Goal: Task Accomplishment & Management: Complete application form

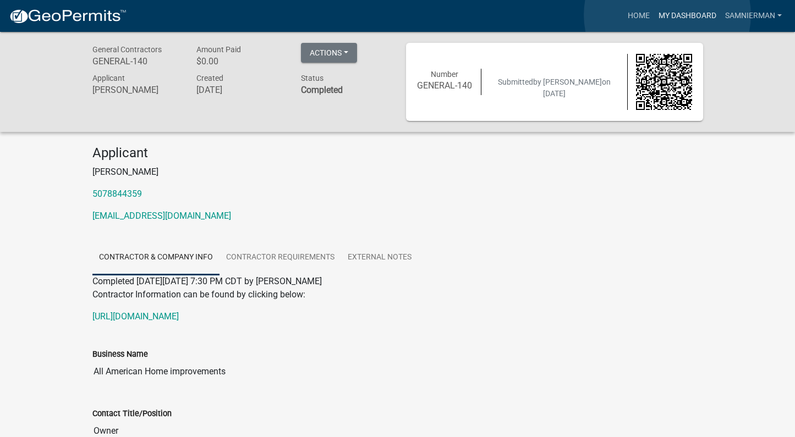
click at [667, 15] on link "My Dashboard" at bounding box center [687, 16] width 67 height 21
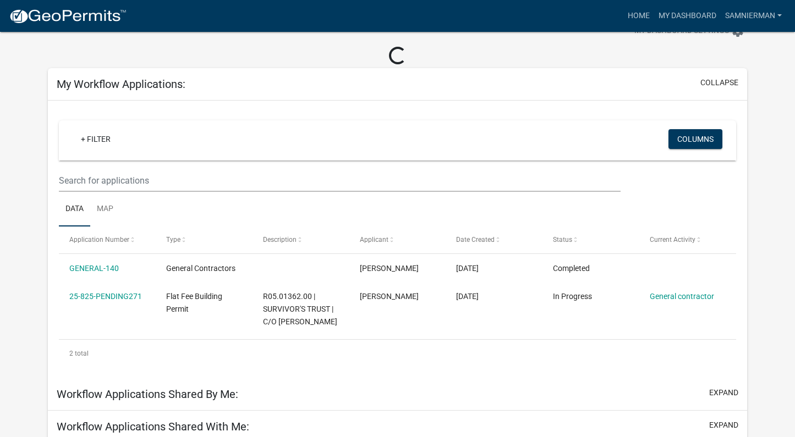
scroll to position [39, 0]
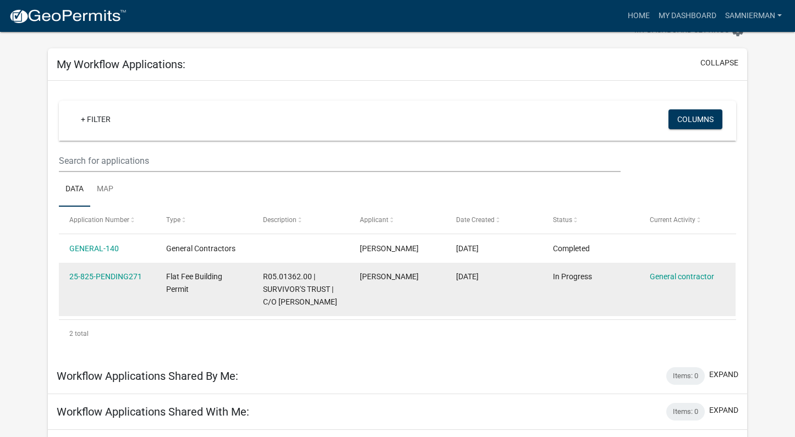
click at [583, 315] on datatable-body-cell "In Progress" at bounding box center [590, 289] width 97 height 53
click at [657, 274] on link "General contractor" at bounding box center [682, 276] width 64 height 9
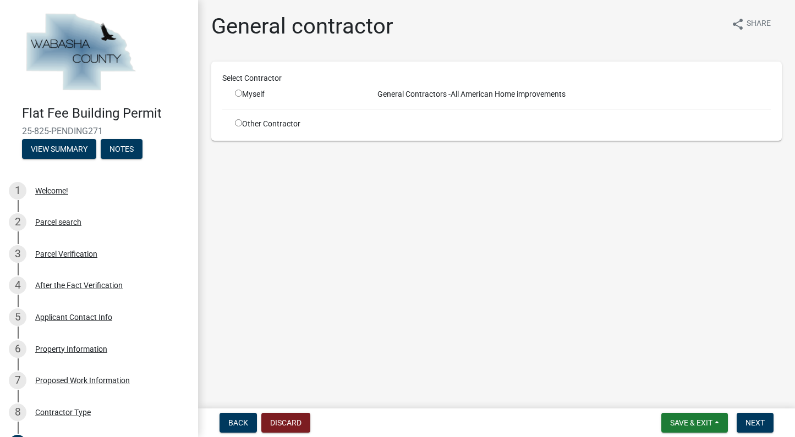
click at [238, 95] on input "radio" at bounding box center [238, 93] width 7 height 7
radio input "true"
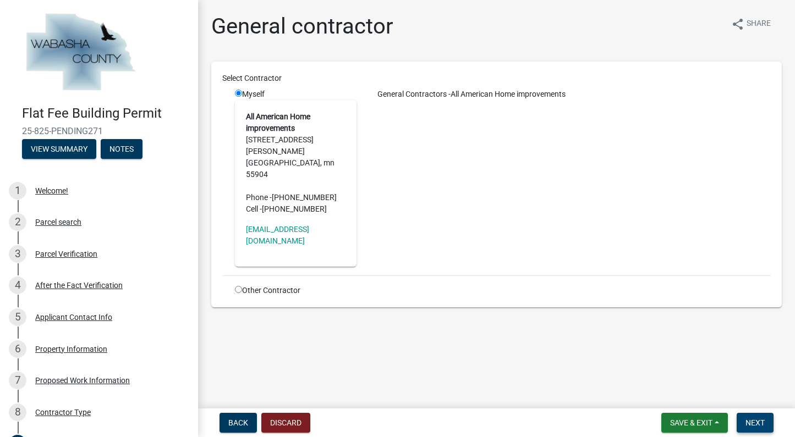
click at [757, 421] on span "Next" at bounding box center [754, 423] width 19 height 9
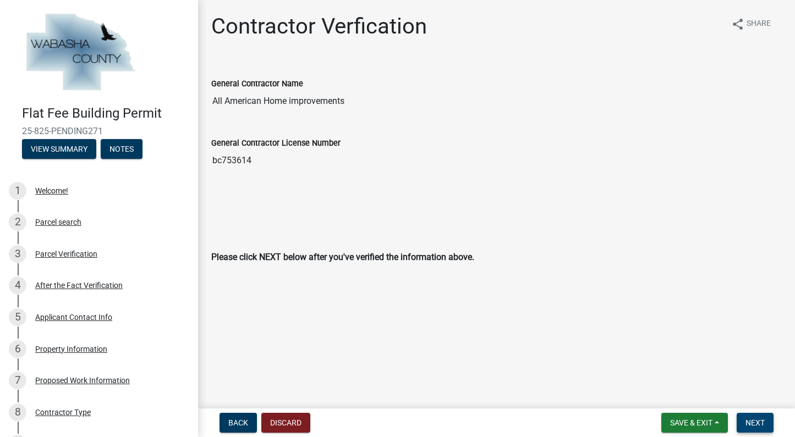
click at [760, 420] on span "Next" at bounding box center [754, 423] width 19 height 9
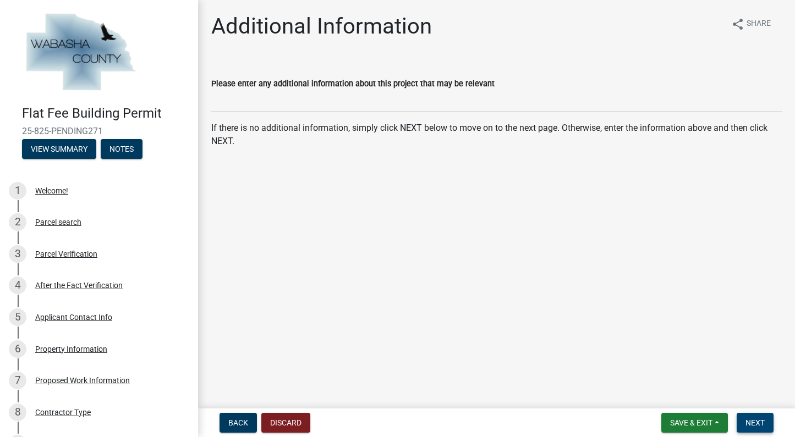
click at [752, 421] on span "Next" at bounding box center [754, 423] width 19 height 9
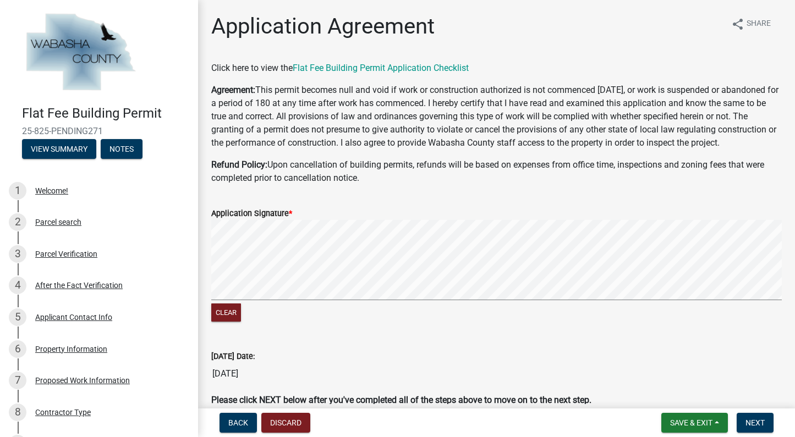
click at [794, 217] on html "Internet Explorer does NOT work with GeoPermits. Get a new browser for more sec…" at bounding box center [397, 218] width 795 height 437
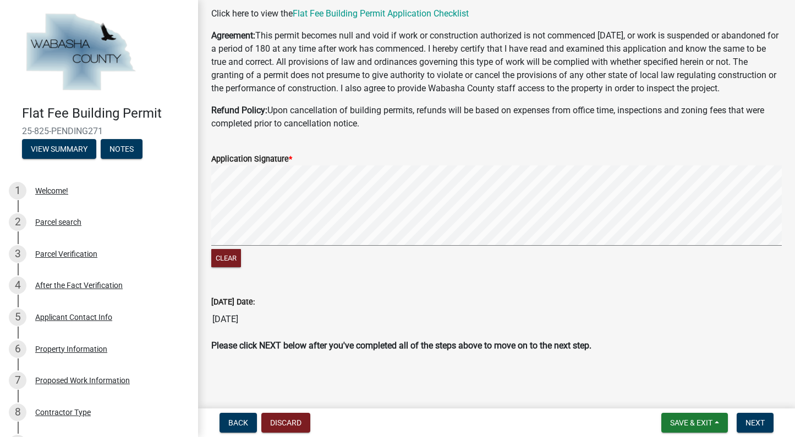
scroll to position [67, 0]
click at [747, 421] on span "Next" at bounding box center [754, 423] width 19 height 9
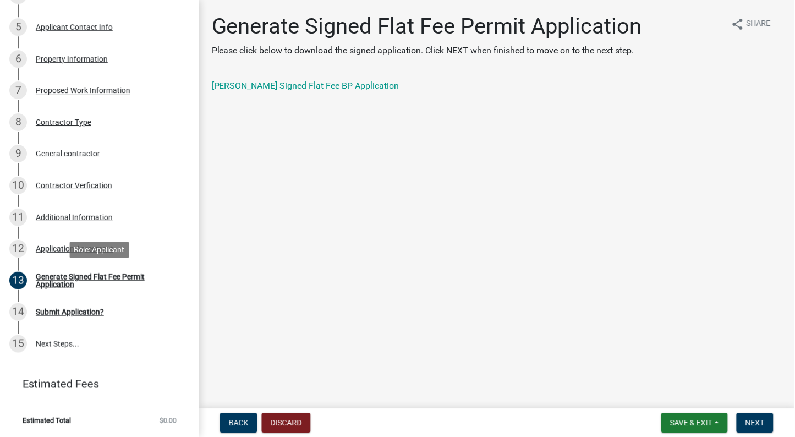
scroll to position [290, 0]
click at [351, 87] on link "[PERSON_NAME] Signed Flat Fee BP Application" at bounding box center [305, 85] width 188 height 10
click at [749, 417] on button "Next" at bounding box center [755, 423] width 37 height 20
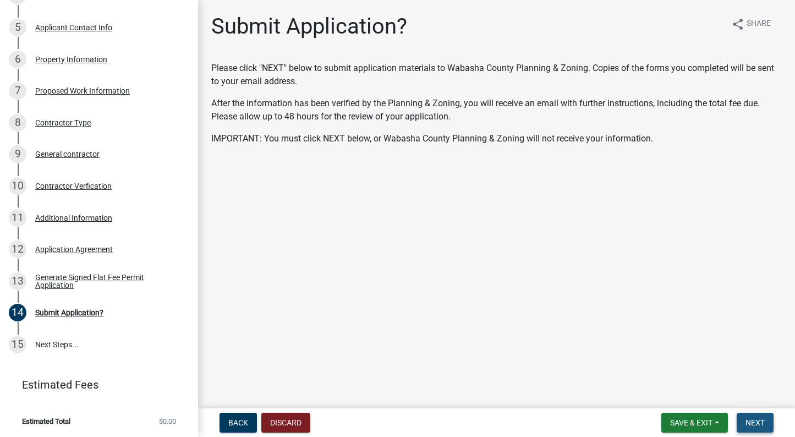
click at [753, 424] on span "Next" at bounding box center [754, 422] width 19 height 9
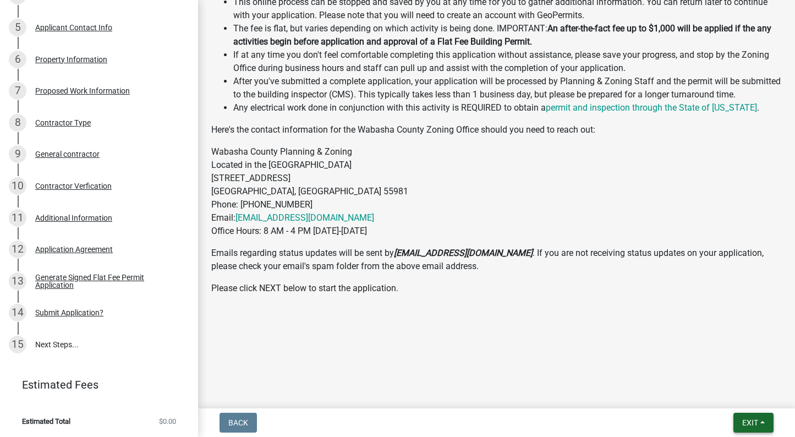
scroll to position [390, 0]
click at [753, 422] on span "Exit" at bounding box center [750, 422] width 16 height 9
click at [726, 392] on button "Save & Exit" at bounding box center [730, 394] width 88 height 26
